Goal: Task Accomplishment & Management: Manage account settings

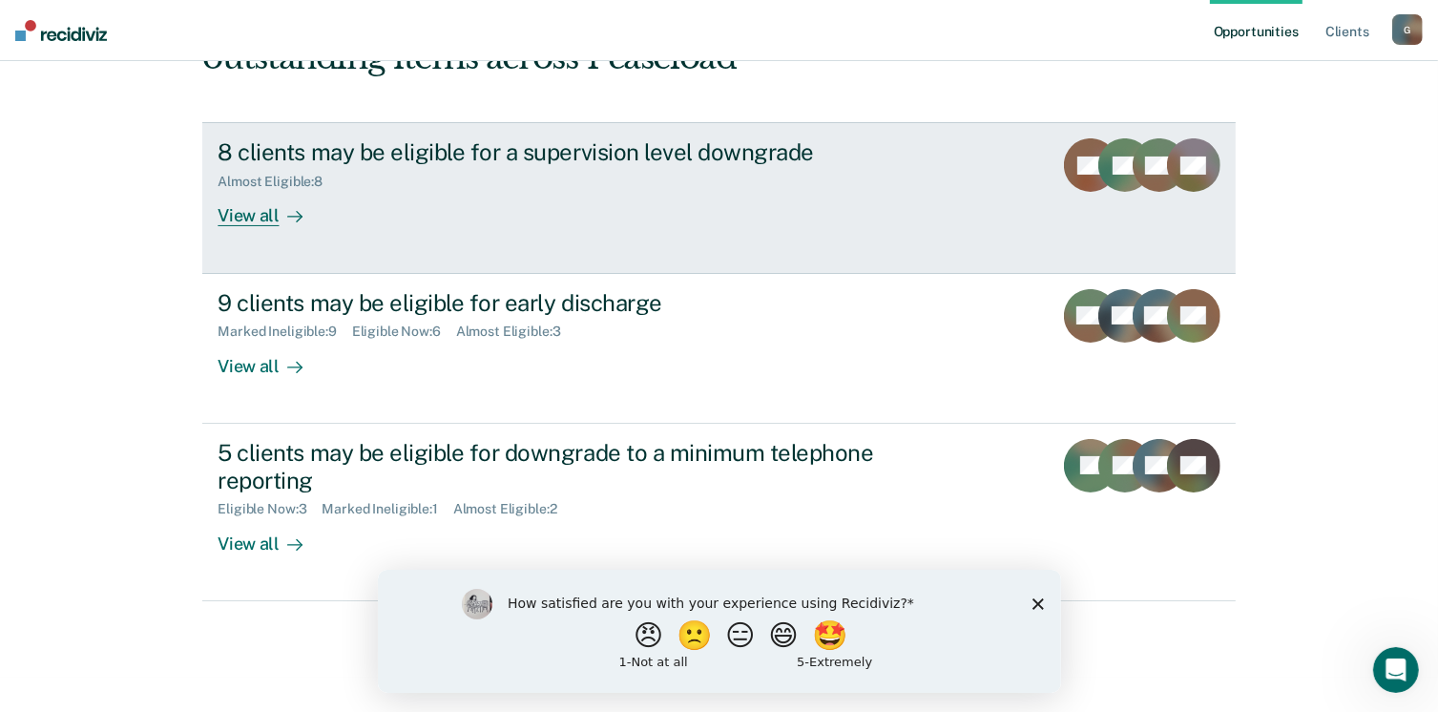
scroll to position [260, 0]
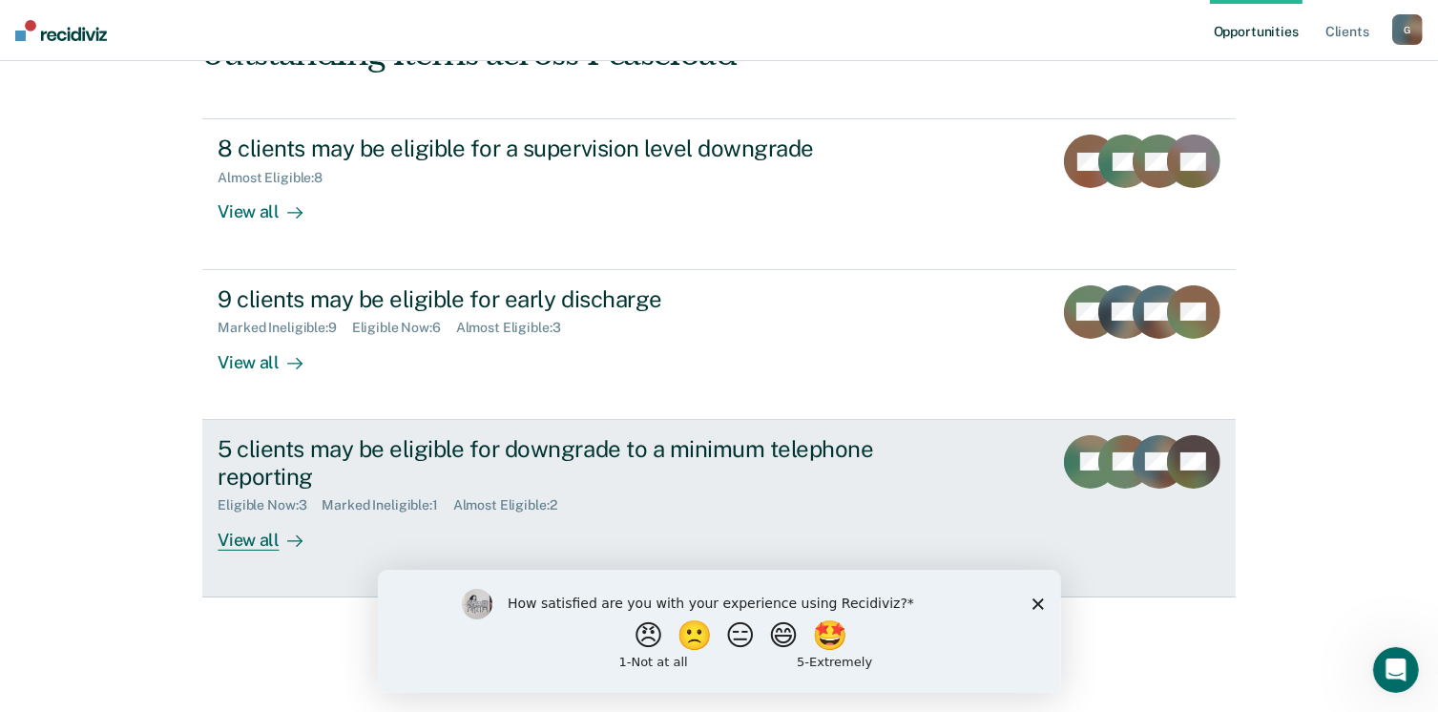
click at [260, 537] on div "View all" at bounding box center [271, 531] width 107 height 37
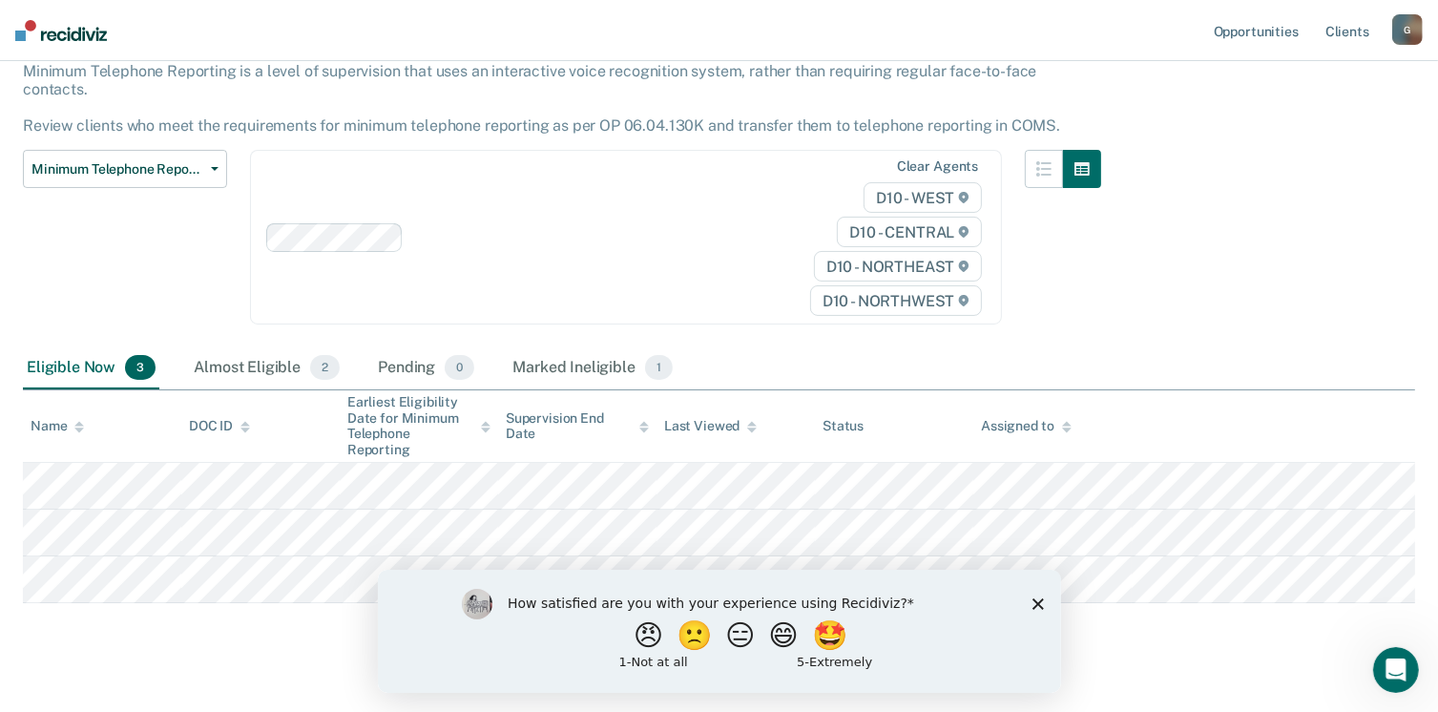
scroll to position [132, 0]
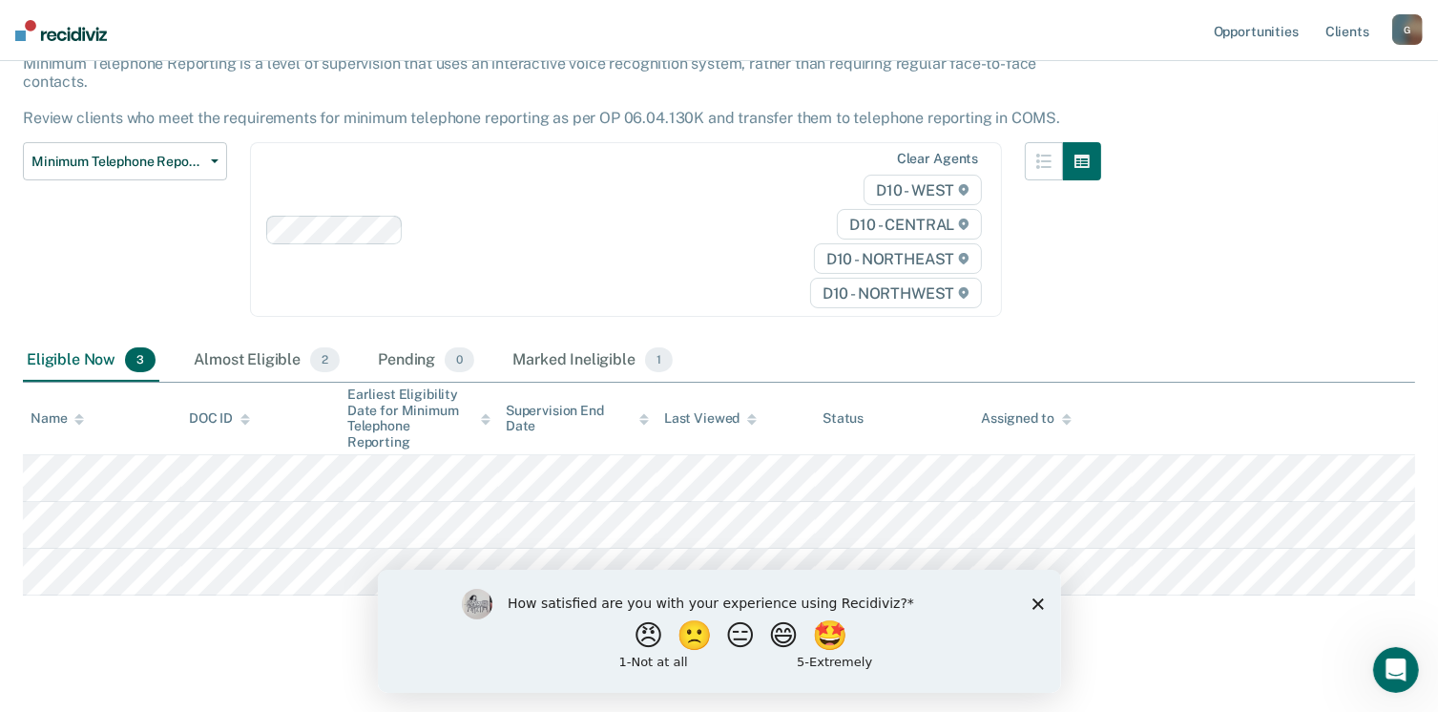
click at [1409, 29] on div "G" at bounding box center [1407, 29] width 31 height 31
click at [1284, 131] on link "Log Out" at bounding box center [1331, 125] width 154 height 16
